Goal: Information Seeking & Learning: Find specific fact

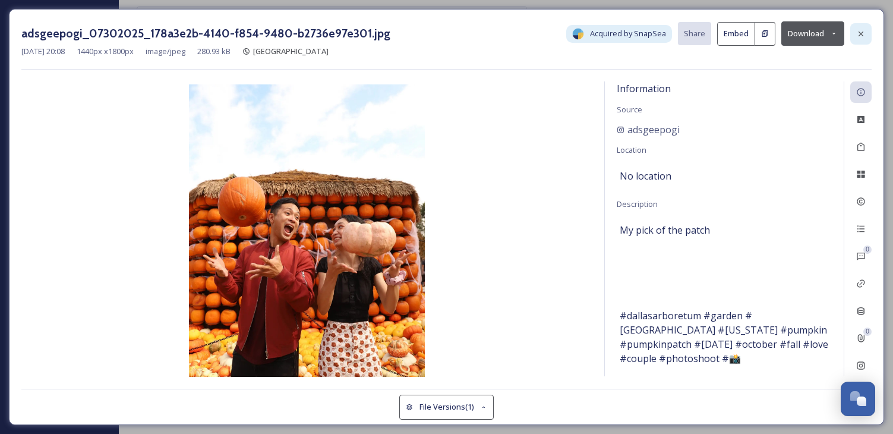
click at [859, 31] on icon at bounding box center [861, 34] width 10 height 10
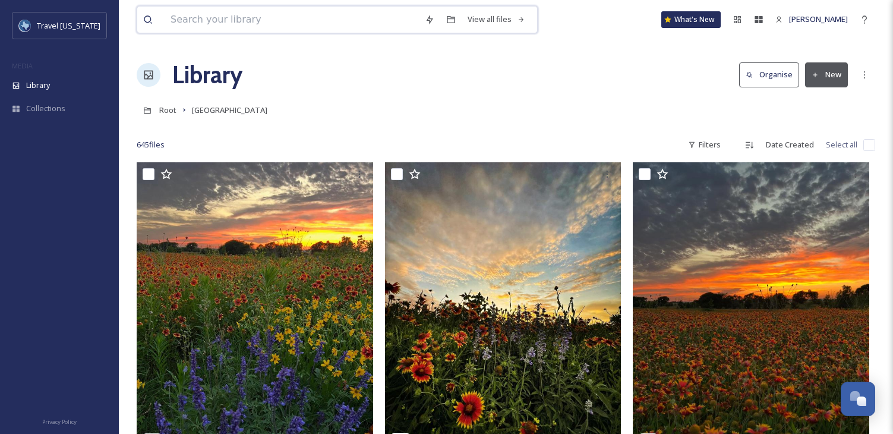
click at [211, 20] on input at bounding box center [292, 20] width 254 height 26
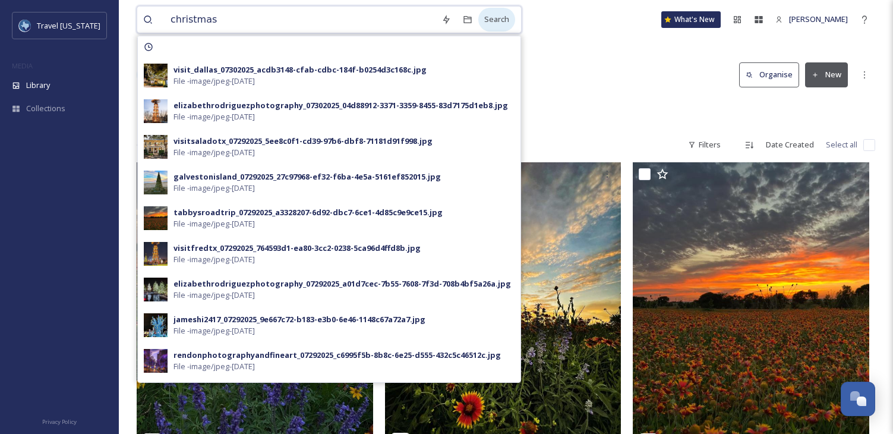
type input "christmas"
click at [478, 19] on div "Search" at bounding box center [496, 19] width 37 height 23
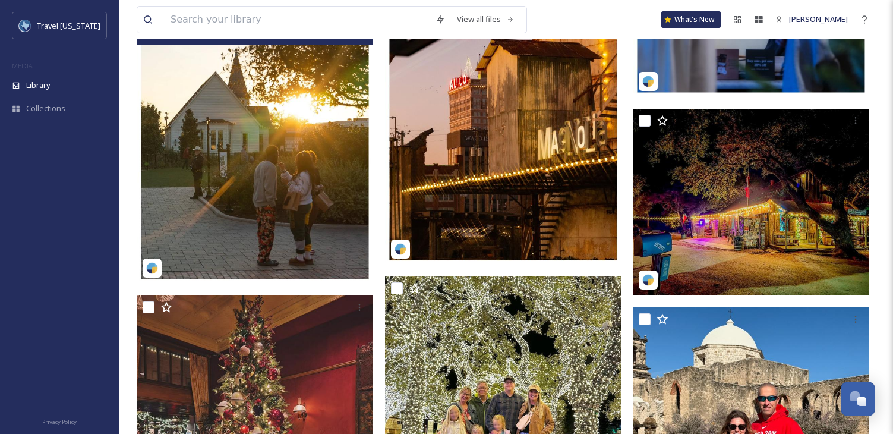
scroll to position [2437, 0]
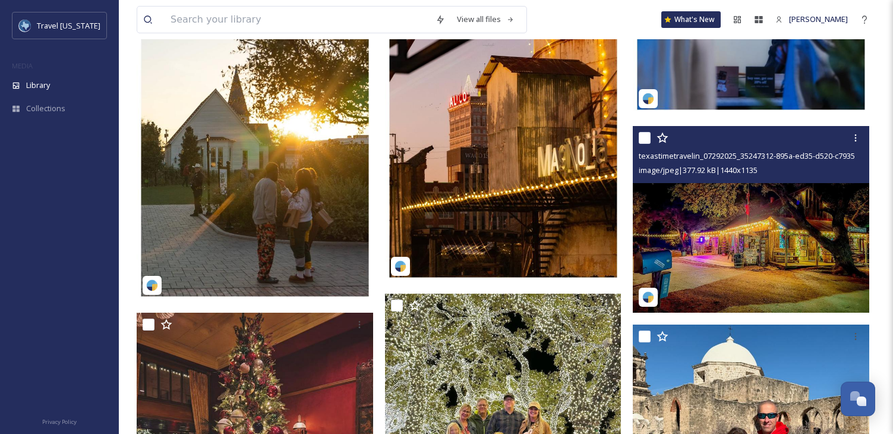
click at [739, 209] on img at bounding box center [751, 219] width 237 height 187
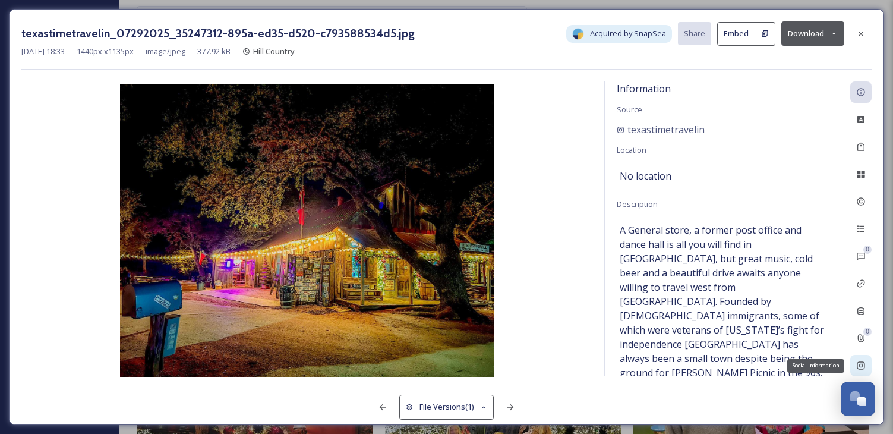
click at [860, 367] on icon at bounding box center [861, 366] width 10 height 10
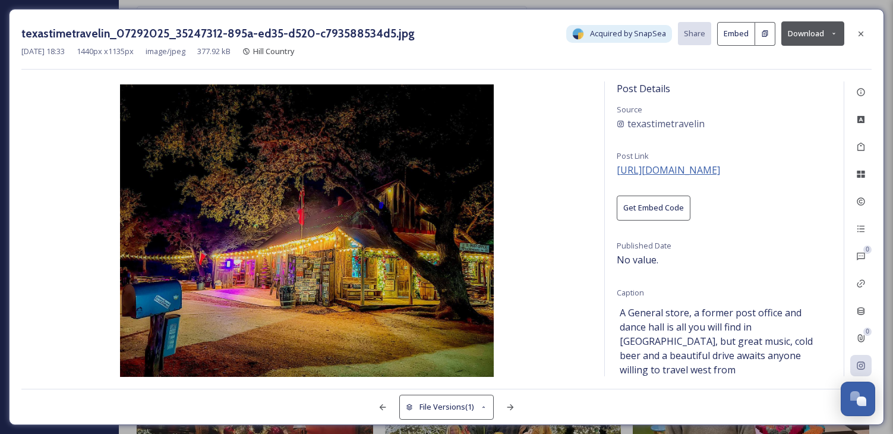
click at [641, 171] on span "[URL][DOMAIN_NAME]" at bounding box center [668, 169] width 103 height 13
click at [862, 149] on icon at bounding box center [861, 147] width 10 height 10
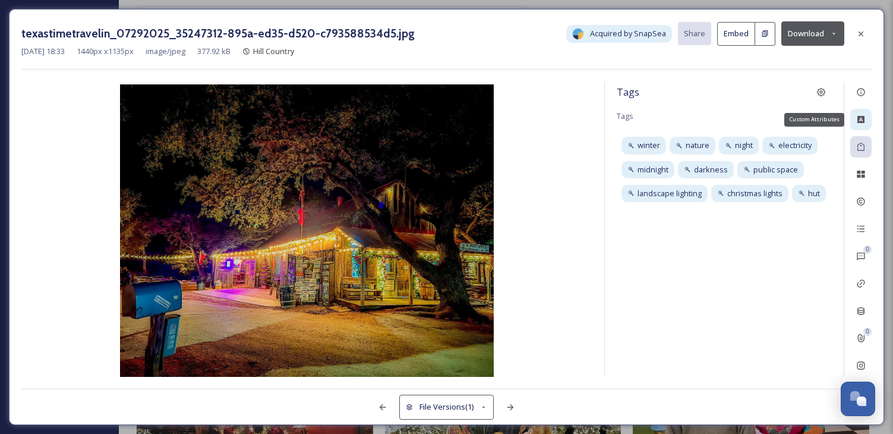
click at [862, 121] on icon at bounding box center [861, 120] width 10 height 10
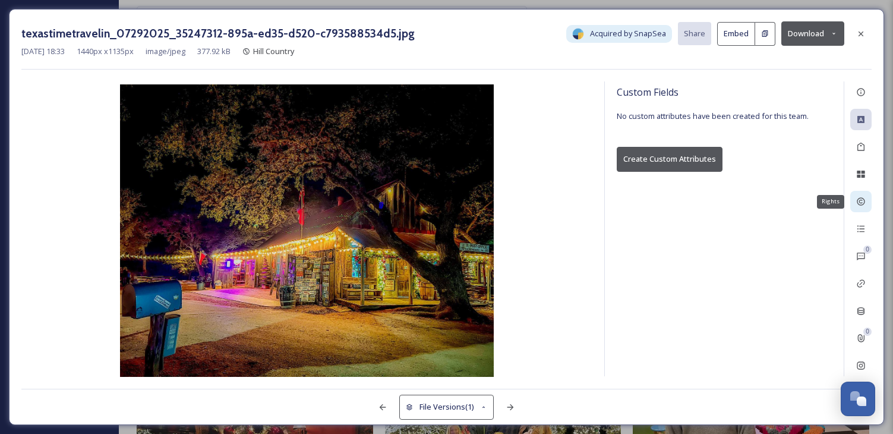
click at [869, 201] on div "Rights" at bounding box center [860, 201] width 21 height 21
